Goal: Task Accomplishment & Management: Manage account settings

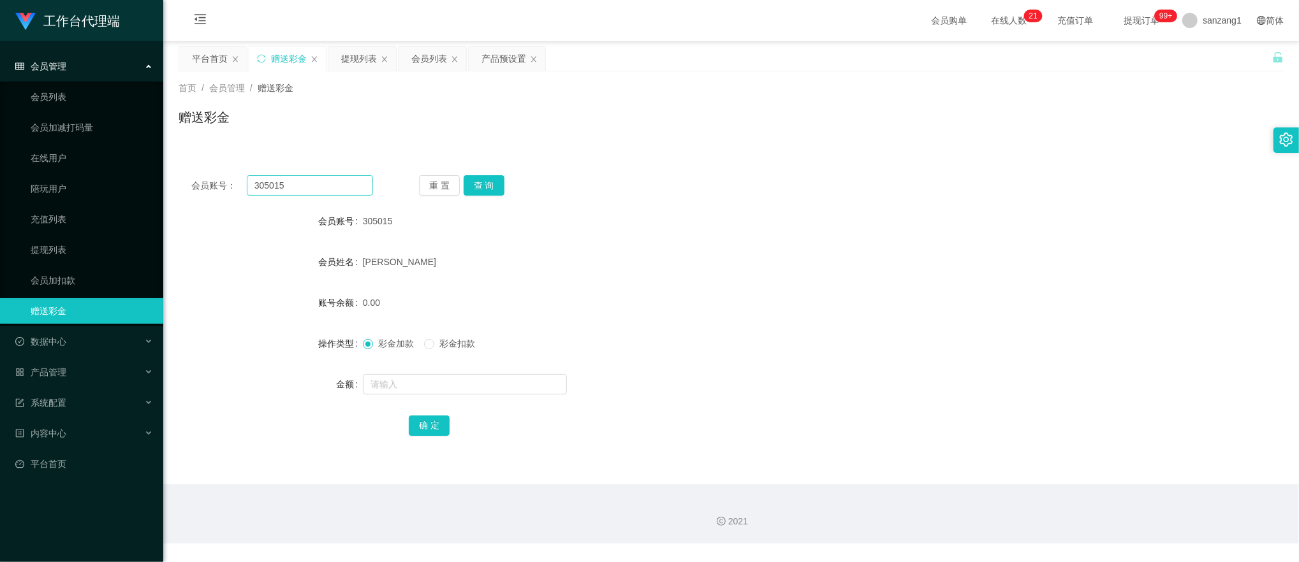
drag, startPoint x: 316, startPoint y: 171, endPoint x: 300, endPoint y: 182, distance: 19.8
click at [302, 182] on div "会员账号： 305015 重 置 查 询 会员账号 305015 会员姓名 [PERSON_NAME] 账号余额 0.00 操作类型 彩金加款 彩金扣款 金额…" at bounding box center [731, 314] width 1105 height 303
drag, startPoint x: 300, startPoint y: 182, endPoint x: 210, endPoint y: 175, distance: 89.6
click at [210, 175] on div "会员账号： 305015" at bounding box center [282, 185] width 182 height 20
click at [482, 184] on button "查 询" at bounding box center [483, 185] width 41 height 20
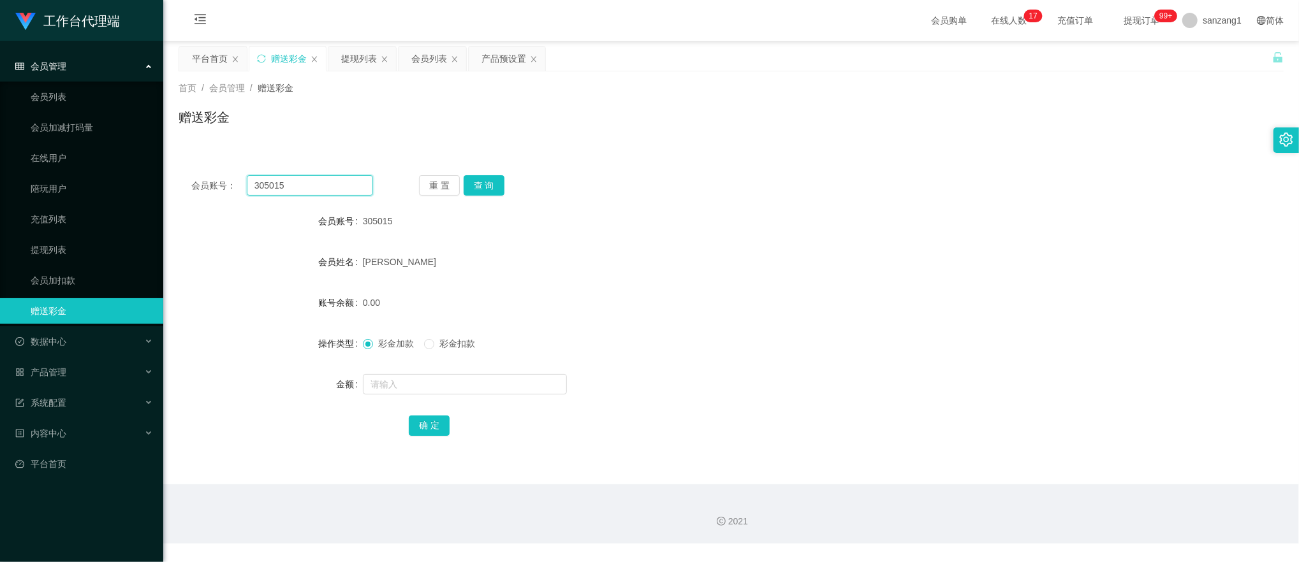
paste input "Stanley"
type input "Stanley"
click at [470, 185] on button "查 询" at bounding box center [483, 185] width 41 height 20
click at [374, 384] on input "text" at bounding box center [465, 384] width 204 height 20
type input "100"
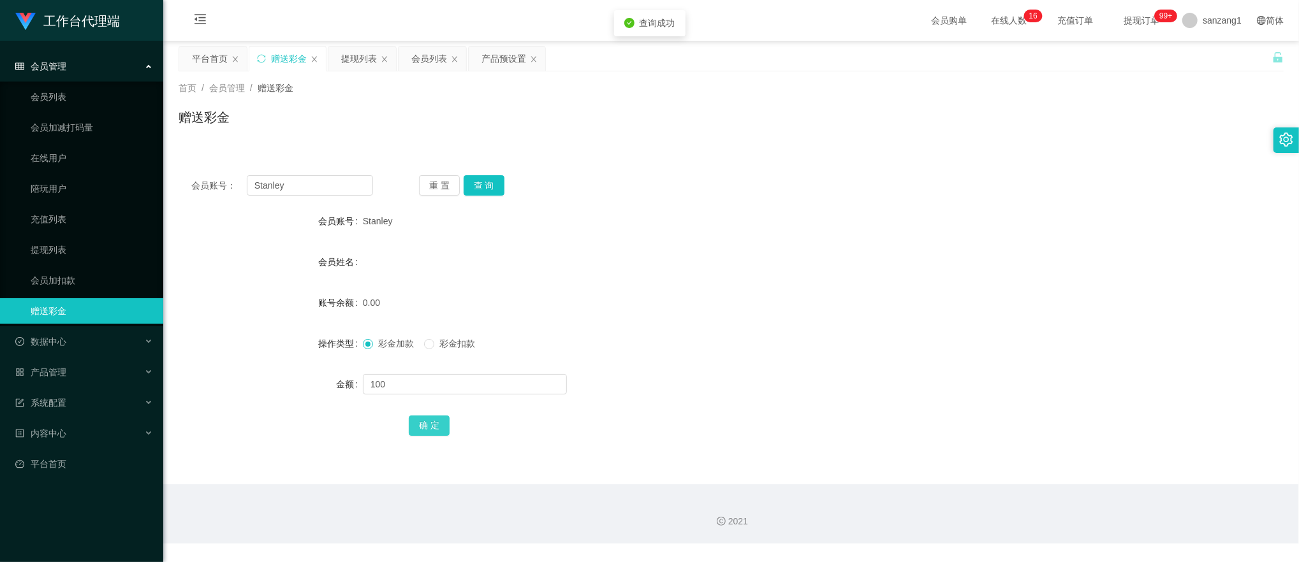
click at [424, 416] on button "确 定" at bounding box center [429, 426] width 41 height 20
click at [500, 60] on div "产品预设置" at bounding box center [503, 59] width 45 height 24
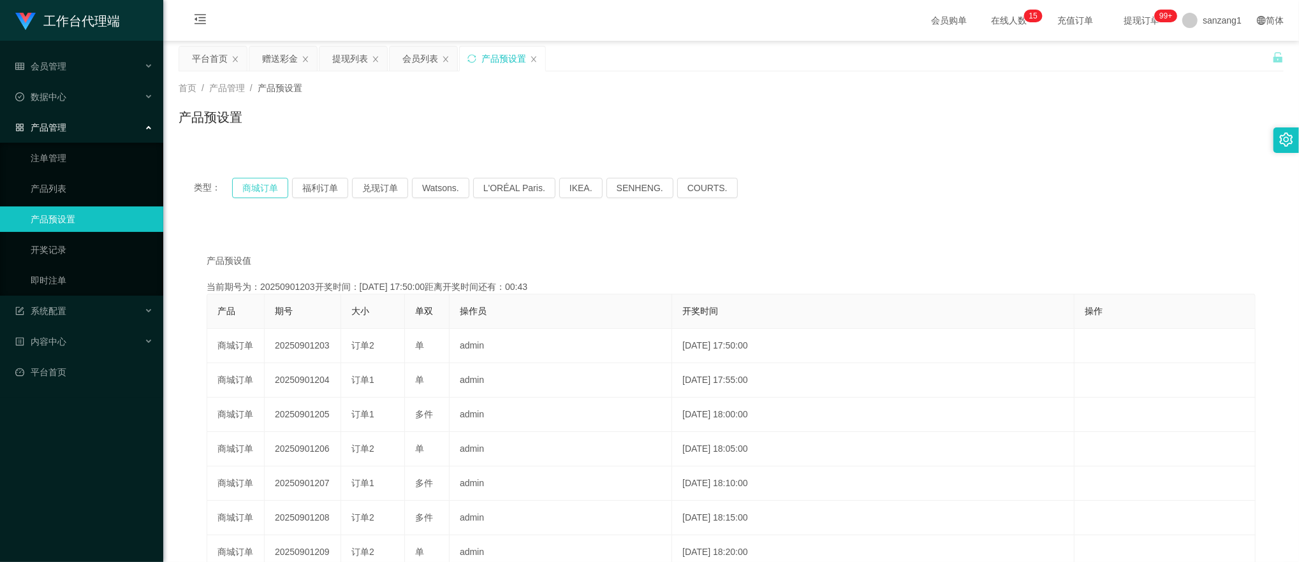
click at [260, 184] on button "商城订单" at bounding box center [260, 188] width 56 height 20
click at [264, 191] on button "商城订单" at bounding box center [260, 188] width 56 height 20
click at [291, 62] on div "赠送彩金" at bounding box center [280, 59] width 36 height 24
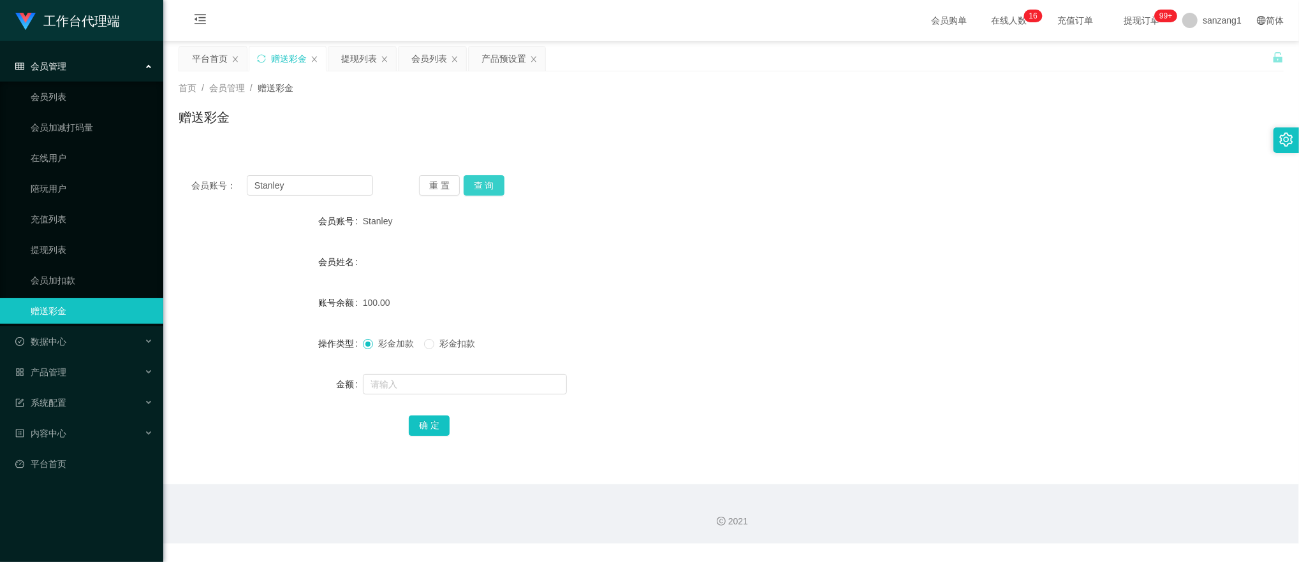
click at [483, 184] on button "查 询" at bounding box center [483, 185] width 41 height 20
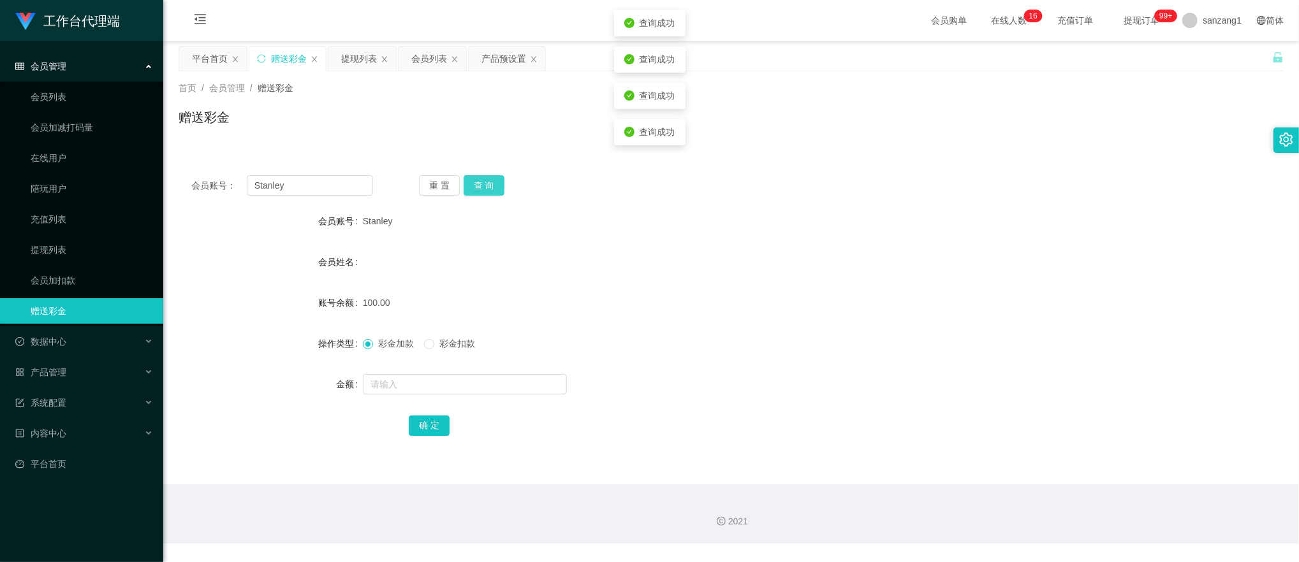
click at [483, 184] on button "查 询" at bounding box center [483, 185] width 41 height 20
click at [467, 182] on button "查 询" at bounding box center [483, 185] width 41 height 20
click at [472, 182] on button "查 询" at bounding box center [483, 185] width 41 height 20
click at [488, 187] on button "查 询" at bounding box center [483, 185] width 41 height 20
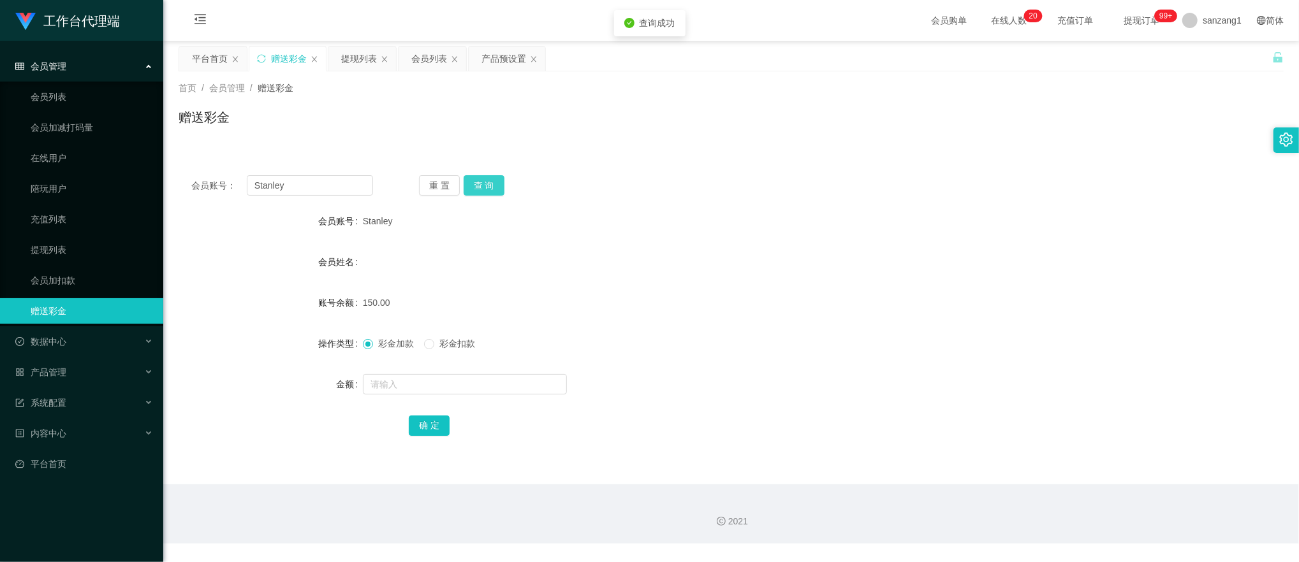
click at [488, 187] on button "查 询" at bounding box center [483, 185] width 41 height 20
click at [479, 187] on button "查 询" at bounding box center [483, 185] width 41 height 20
click at [365, 62] on div "提现列表" at bounding box center [359, 59] width 36 height 24
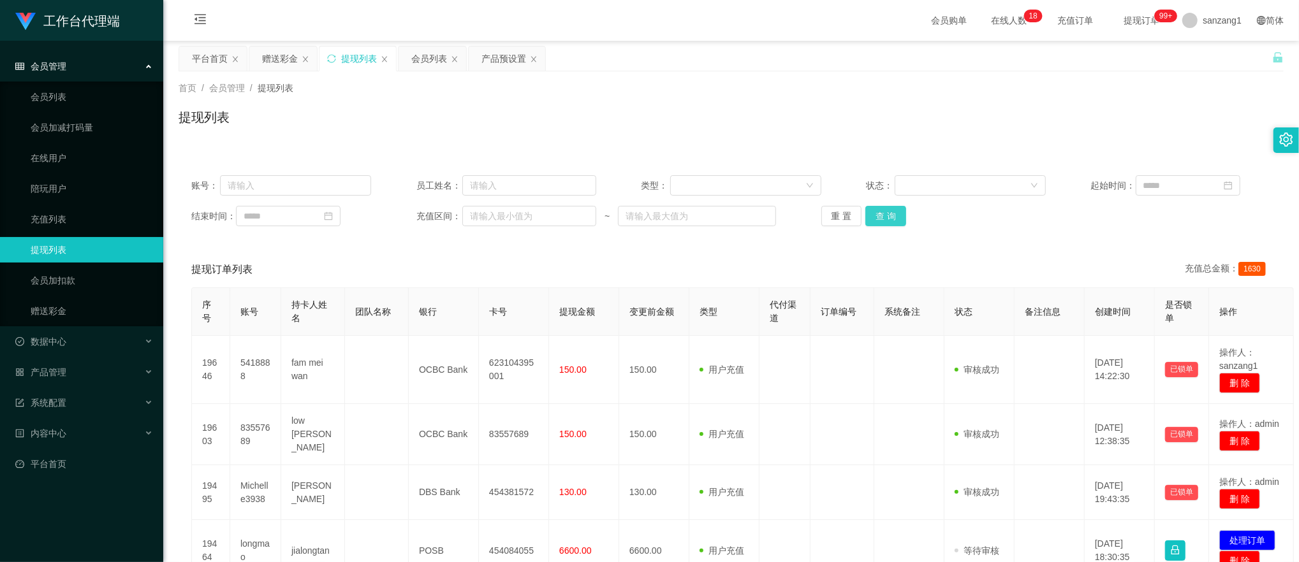
click at [868, 212] on button "查 询" at bounding box center [885, 216] width 41 height 20
click at [877, 212] on button "查 询" at bounding box center [885, 216] width 41 height 20
